Goal: Information Seeking & Learning: Learn about a topic

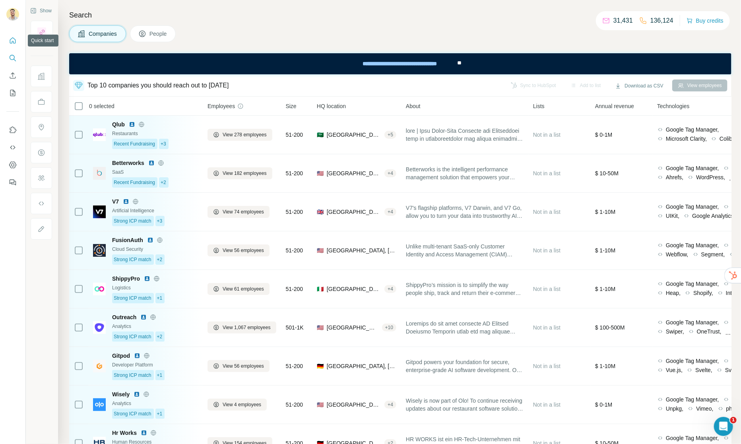
click at [12, 38] on icon "Quick start" at bounding box center [13, 40] width 6 height 6
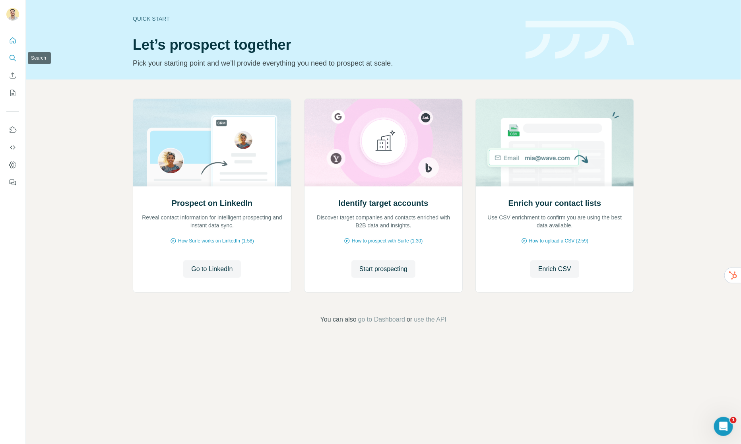
click at [14, 56] on icon "Search" at bounding box center [13, 58] width 8 height 8
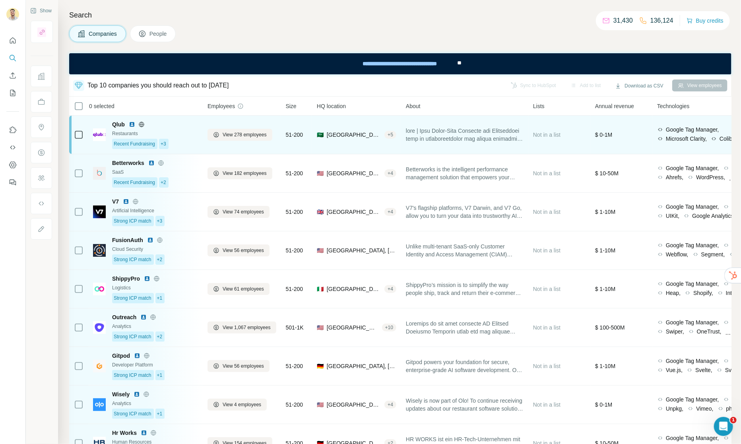
click at [101, 135] on img at bounding box center [99, 134] width 13 height 13
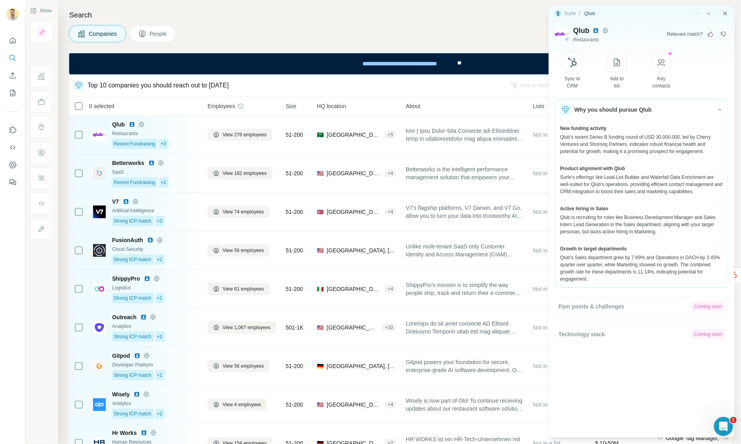
click at [725, 14] on icon "Close side panel" at bounding box center [725, 14] width 4 height 4
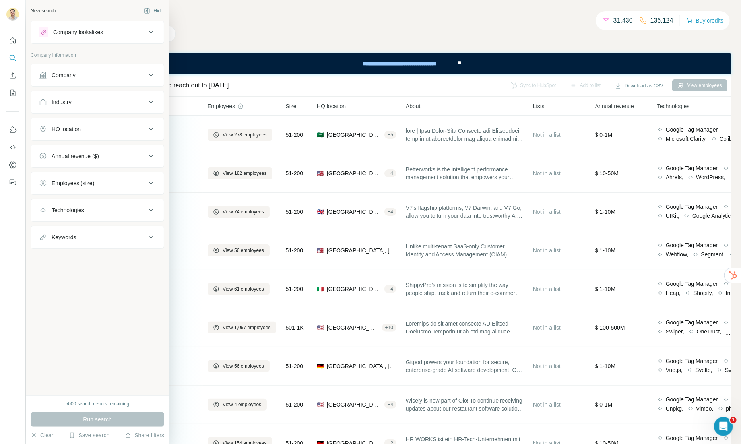
click at [98, 105] on div "Industry" at bounding box center [92, 102] width 107 height 8
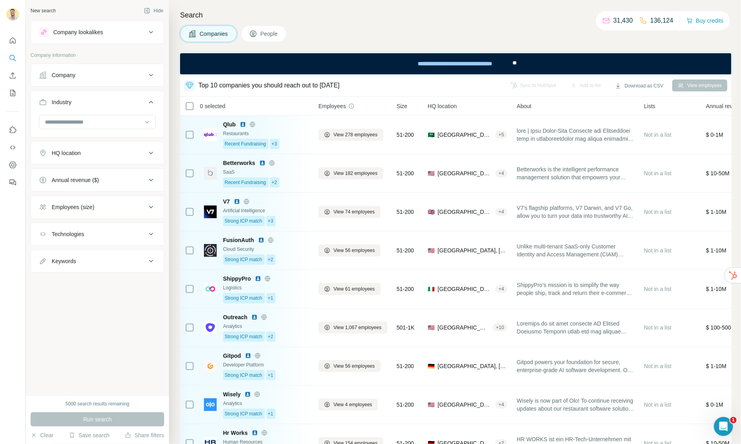
click at [91, 78] on div "Company" at bounding box center [92, 75] width 107 height 8
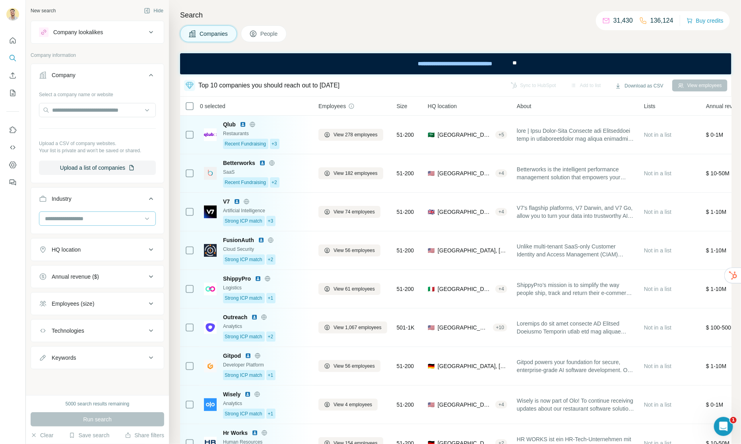
click at [85, 220] on input at bounding box center [93, 218] width 98 height 9
click at [79, 266] on div "Accounting" at bounding box center [97, 266] width 103 height 8
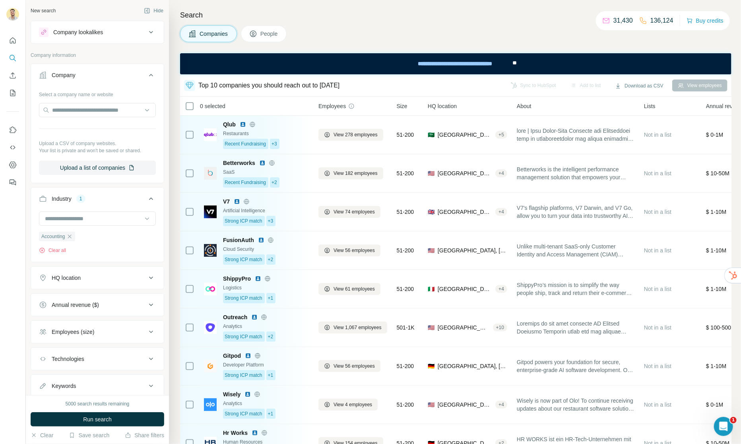
scroll to position [25, 0]
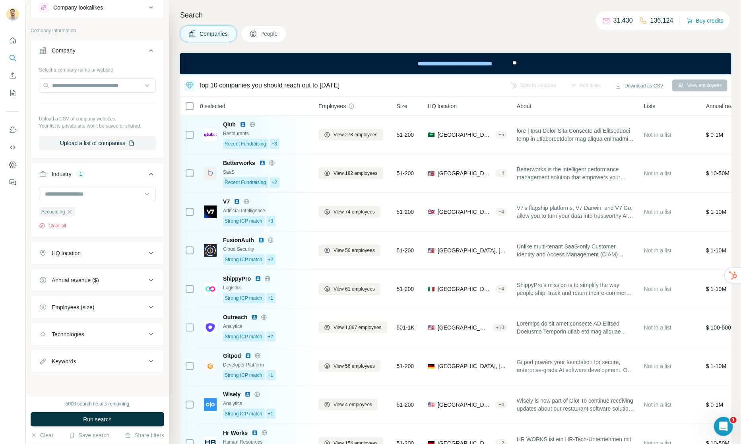
click at [87, 254] on div "HQ location" at bounding box center [92, 253] width 107 height 8
click at [84, 277] on input "text" at bounding box center [97, 272] width 117 height 14
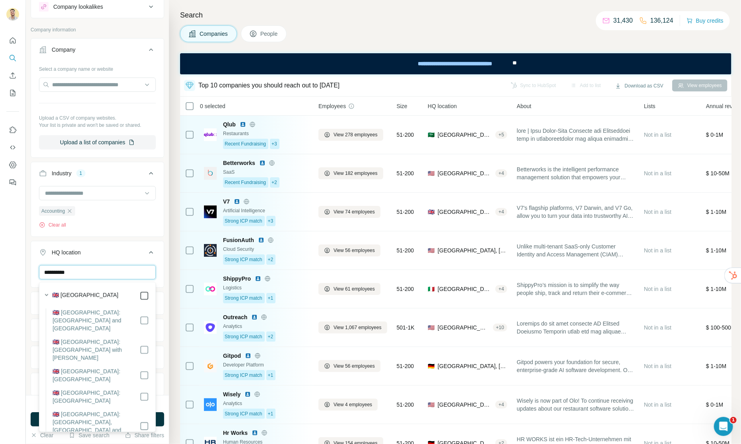
type input "**********"
click at [168, 378] on div "New search Hide Company lookalikes Company information Company Select a company…" at bounding box center [97, 197] width 143 height 395
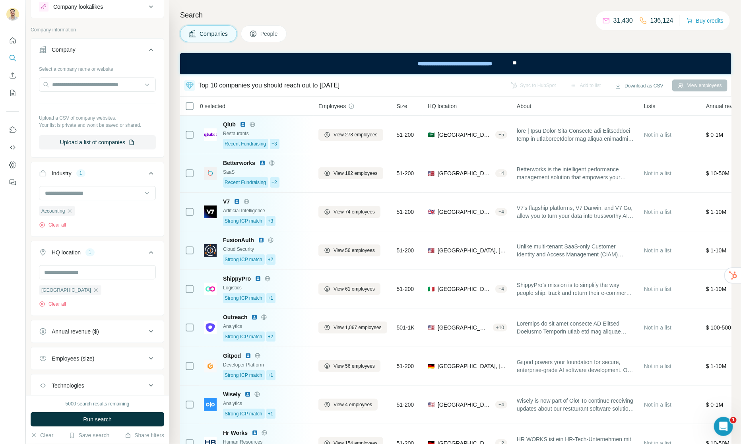
click at [114, 419] on button "Run search" at bounding box center [98, 419] width 134 height 14
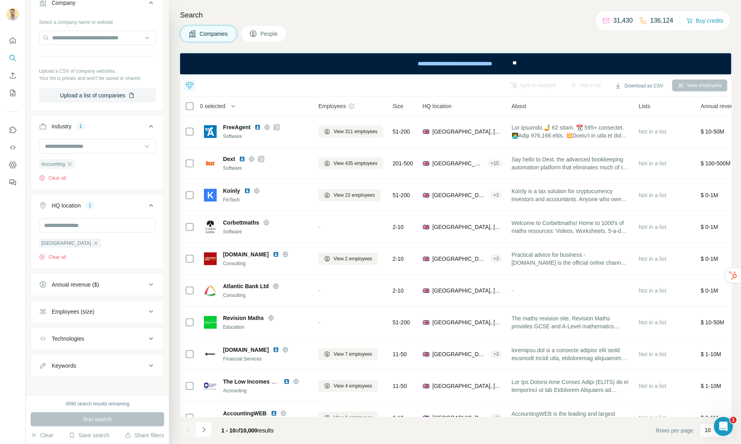
scroll to position [78, 0]
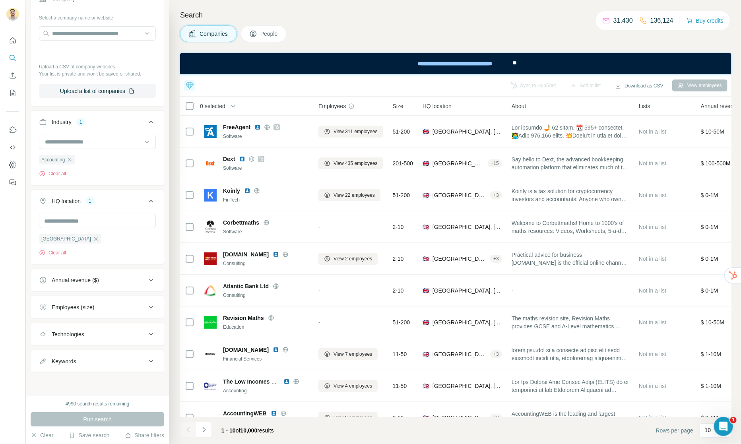
click at [99, 303] on div "Employees (size)" at bounding box center [92, 307] width 107 height 8
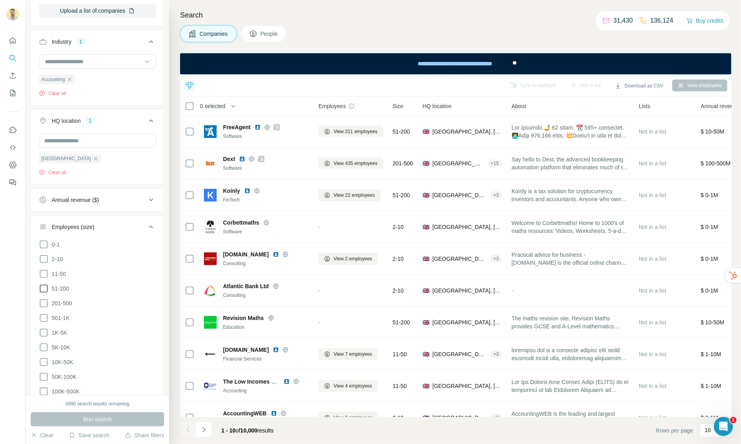
scroll to position [159, 0]
drag, startPoint x: 43, startPoint y: 302, endPoint x: 59, endPoint y: 334, distance: 35.6
click at [45, 303] on icon at bounding box center [44, 302] width 10 height 10
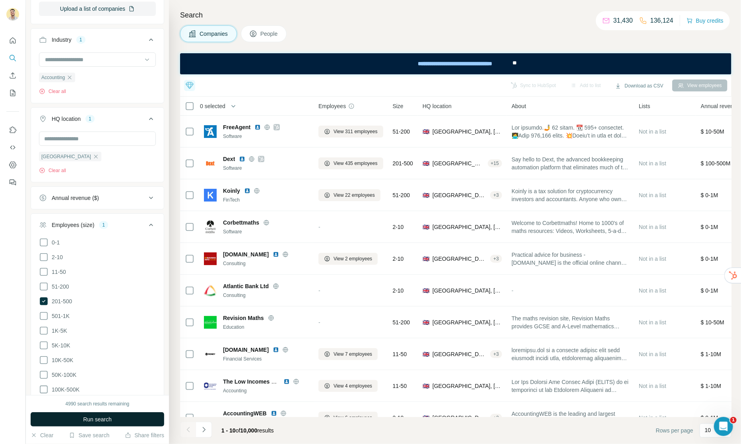
click at [112, 417] on button "Run search" at bounding box center [98, 419] width 134 height 14
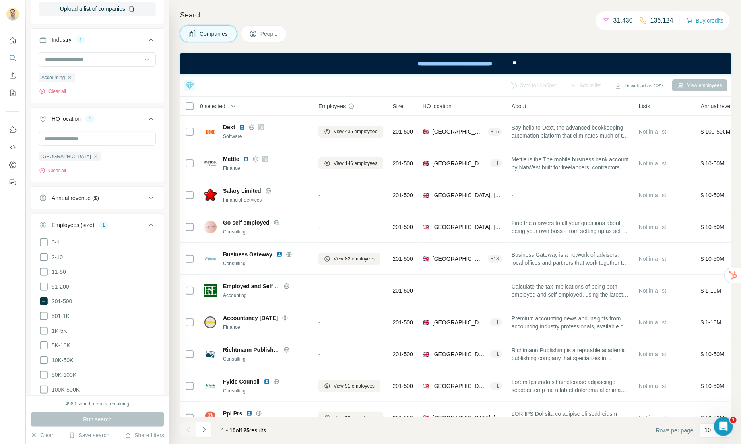
click at [150, 225] on icon at bounding box center [151, 225] width 10 height 10
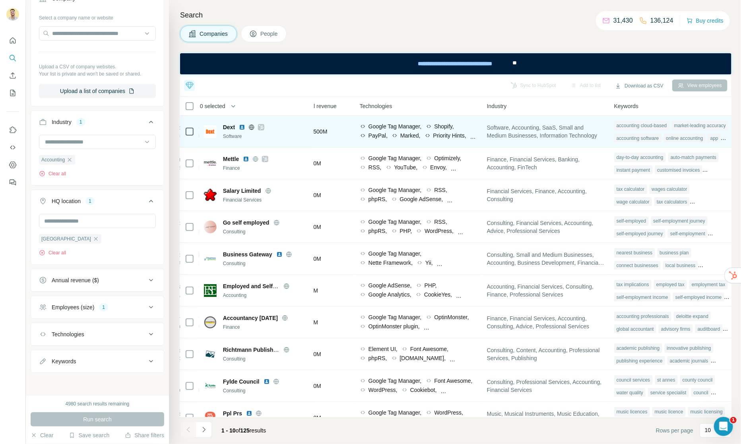
scroll to position [0, 413]
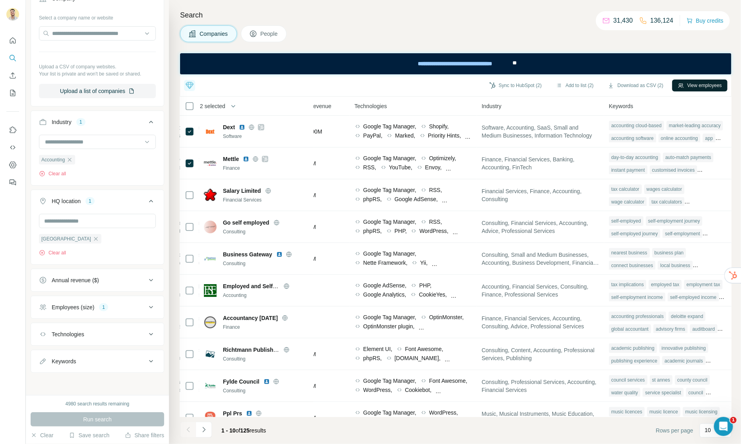
click at [711, 84] on button "View employees" at bounding box center [699, 85] width 55 height 12
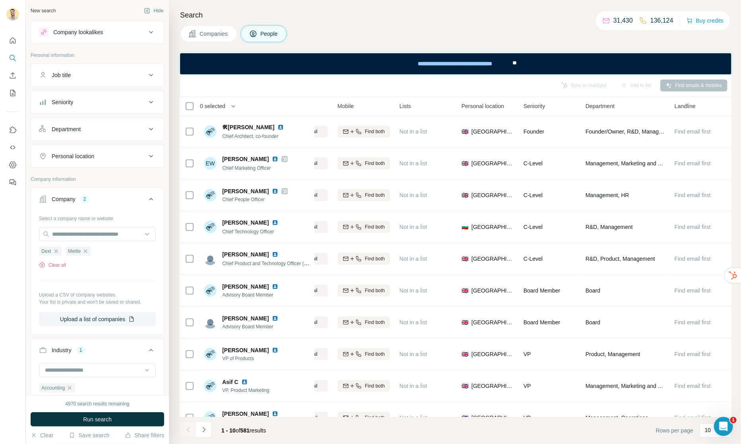
click at [95, 74] on div "Job title" at bounding box center [92, 75] width 107 height 8
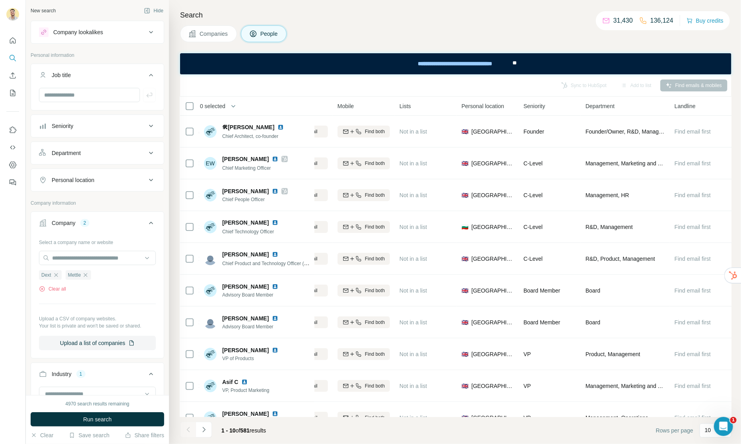
click at [79, 124] on div "Seniority" at bounding box center [92, 126] width 107 height 8
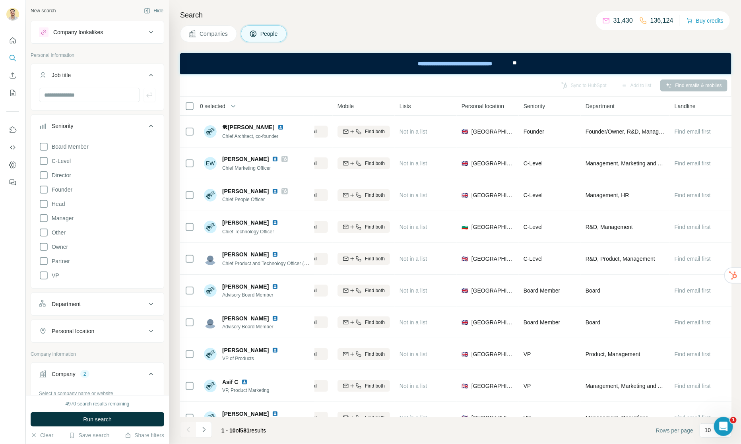
drag, startPoint x: 43, startPoint y: 161, endPoint x: 58, endPoint y: 374, distance: 213.6
click at [44, 161] on icon at bounding box center [44, 161] width 10 height 10
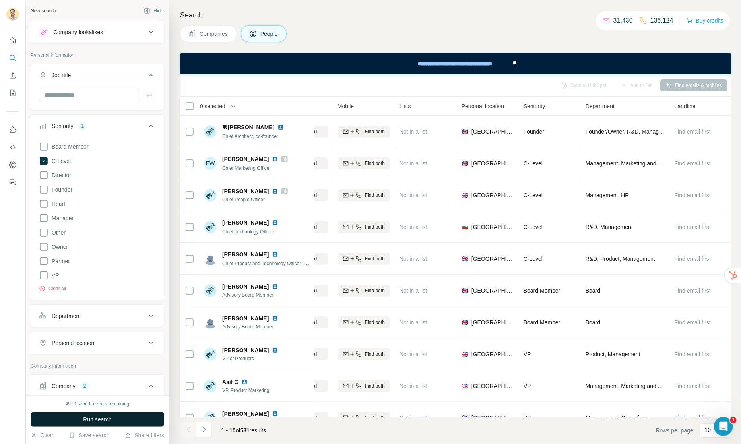
click at [114, 423] on button "Run search" at bounding box center [98, 419] width 134 height 14
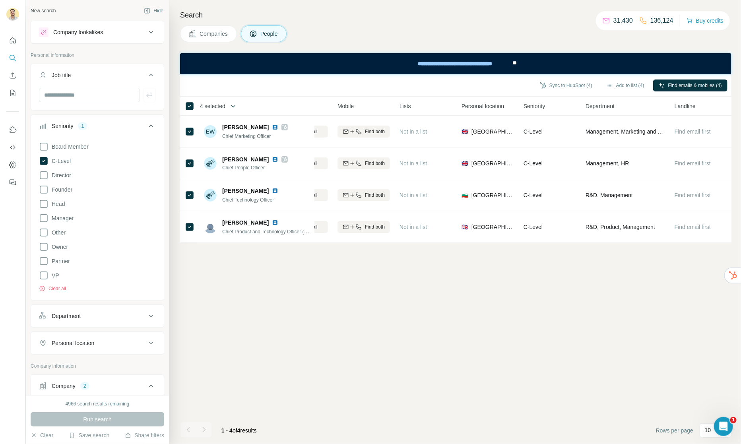
click at [235, 106] on icon "button" at bounding box center [233, 106] width 8 height 8
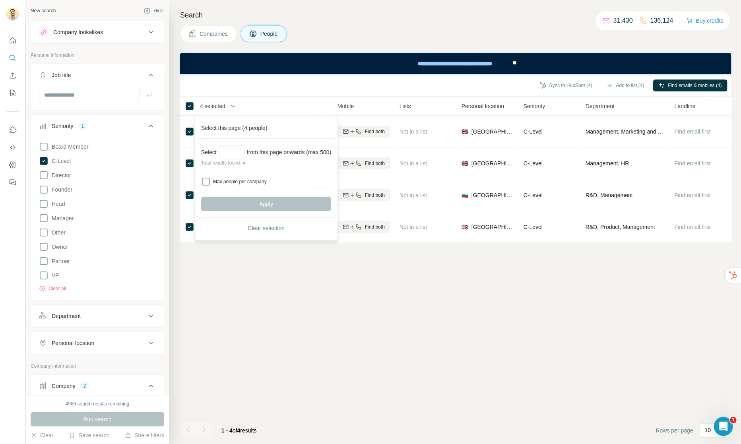
click at [258, 83] on div "Sync to HubSpot (4) Add to list (4) Find emails & mobiles (4)" at bounding box center [455, 85] width 543 height 14
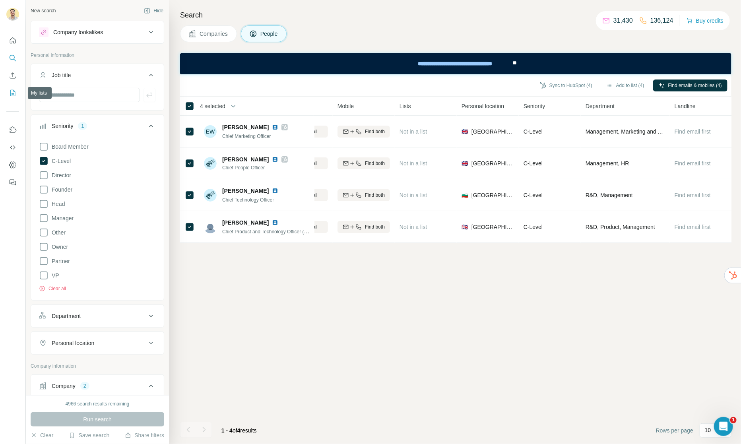
click at [15, 90] on icon "My lists" at bounding box center [13, 93] width 8 height 8
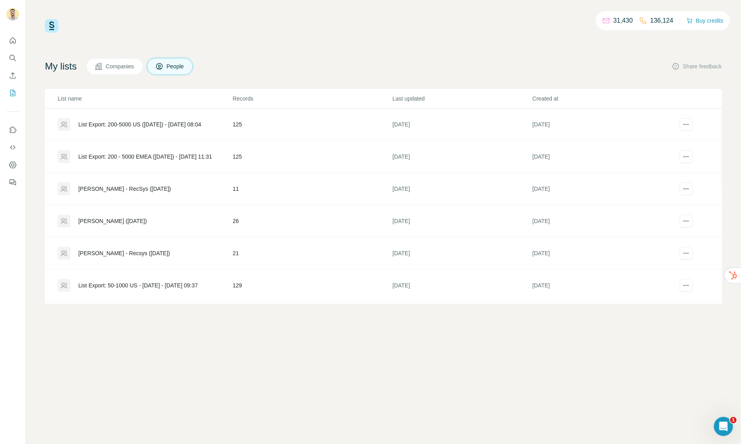
click at [158, 126] on div "List Export: 200-5000 US ([DATE]) - [DATE] 08:04" at bounding box center [139, 124] width 123 height 8
